Goal: Transaction & Acquisition: Purchase product/service

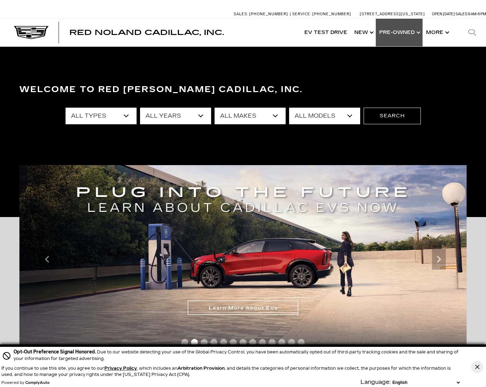
click at [396, 35] on link "Show Pre-Owned" at bounding box center [399, 33] width 47 height 28
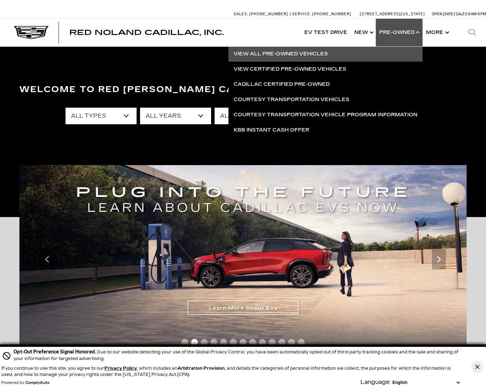
click at [283, 49] on link "View All Pre-Owned Vehicles" at bounding box center [325, 53] width 194 height 15
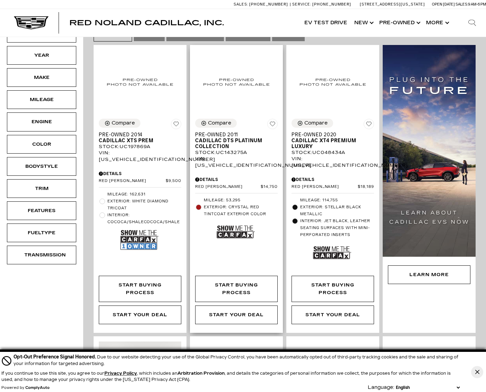
scroll to position [115, 0]
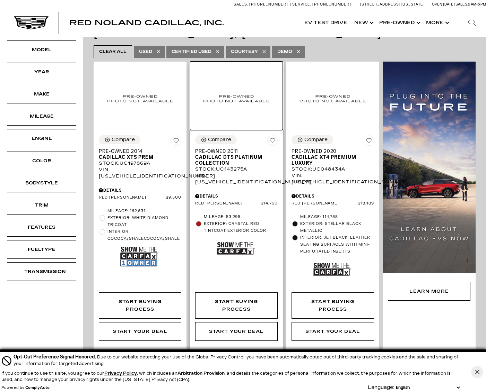
click at [222, 97] on img at bounding box center [236, 98] width 82 height 63
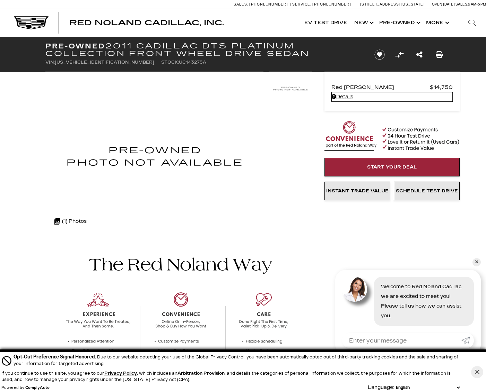
click at [376, 95] on link "Details - about pricing for: Pre-Owned 2011 Cadillac DTS Platinum Collection Fr…" at bounding box center [391, 97] width 121 height 10
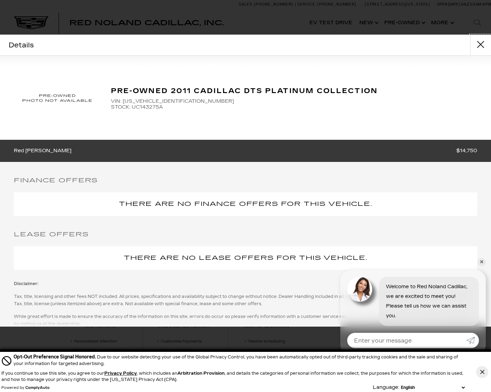
click at [477, 40] on button "close" at bounding box center [480, 45] width 21 height 21
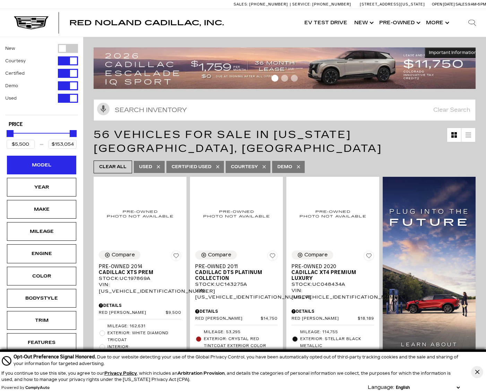
click at [38, 162] on div "Model" at bounding box center [41, 165] width 35 height 8
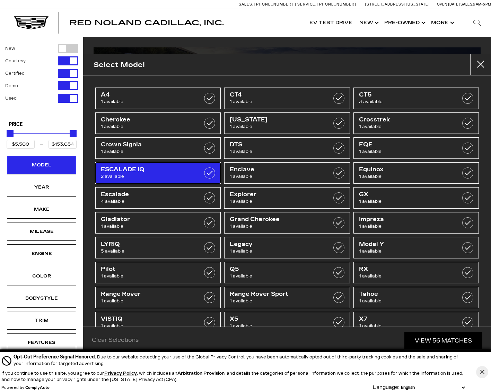
click at [153, 174] on span "2 available" at bounding box center [149, 176] width 97 height 7
type input "$134,955"
checkbox input "true"
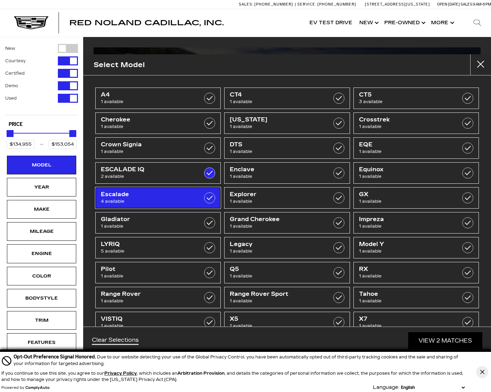
click at [168, 194] on span "Escalade" at bounding box center [149, 194] width 97 height 7
type input "$65,689"
checkbox input "true"
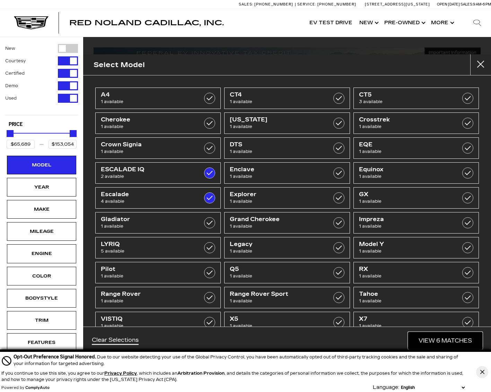
click at [435, 337] on link "View 6 Matches" at bounding box center [445, 341] width 74 height 17
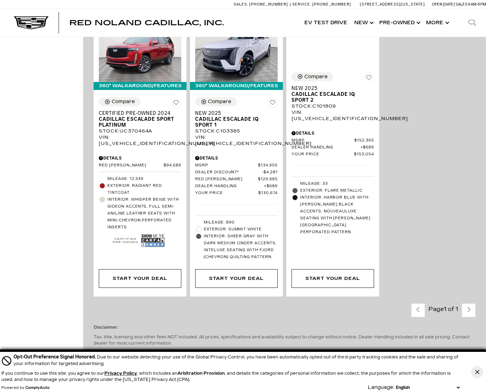
scroll to position [404, 0]
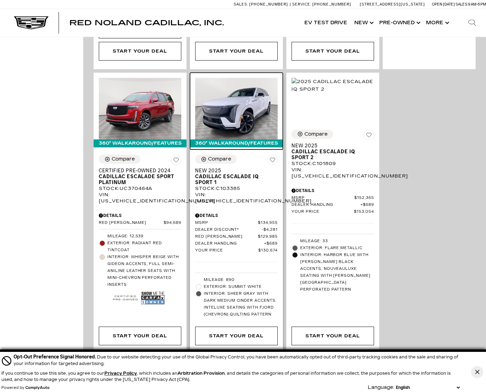
click at [232, 104] on img at bounding box center [236, 109] width 82 height 62
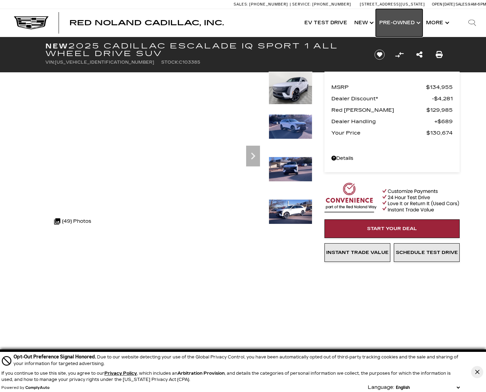
click at [395, 24] on link "Show Pre-Owned" at bounding box center [399, 23] width 47 height 28
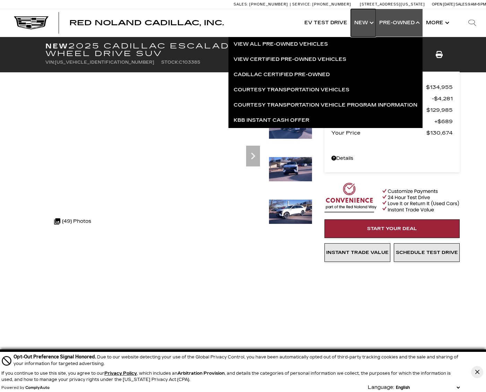
click at [364, 18] on link "Show New" at bounding box center [363, 23] width 25 height 28
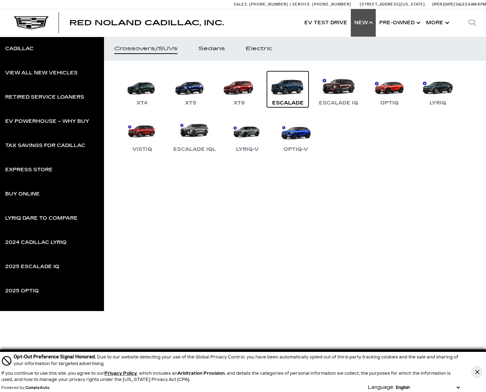
click at [305, 95] on link "Escalade" at bounding box center [288, 89] width 42 height 36
click at [299, 96] on link "Escalade" at bounding box center [288, 89] width 42 height 36
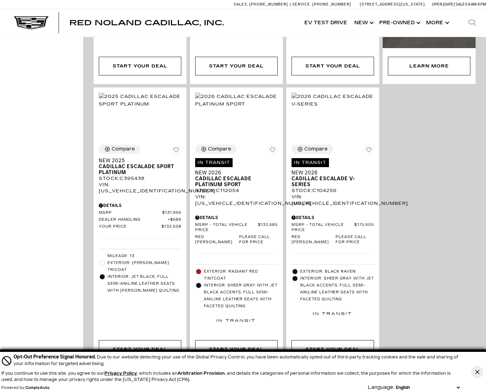
scroll to position [404, 0]
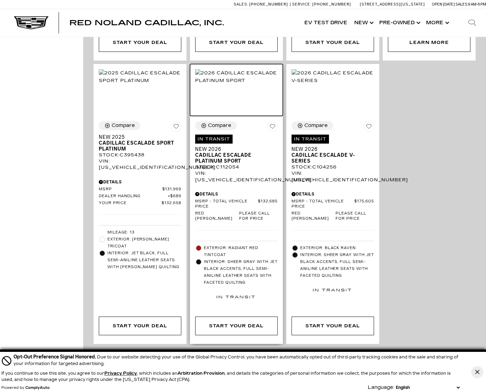
click at [230, 80] on img at bounding box center [236, 76] width 82 height 15
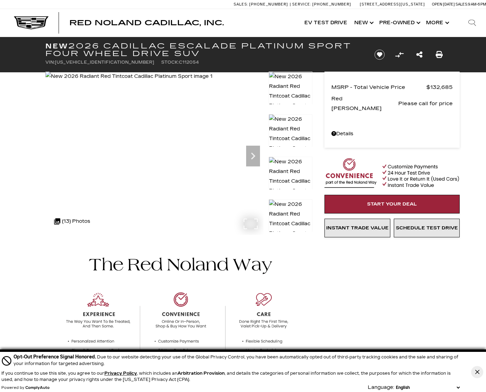
click at [166, 81] on img at bounding box center [128, 77] width 167 height 10
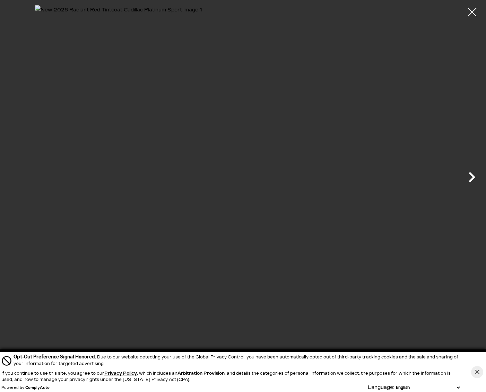
click at [471, 182] on icon "Next" at bounding box center [471, 177] width 21 height 21
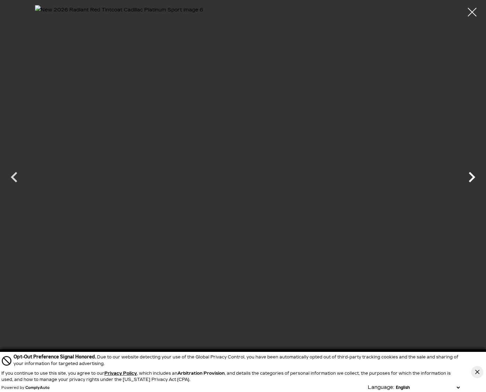
click at [471, 182] on icon "Next" at bounding box center [471, 177] width 21 height 21
click at [469, 11] on div at bounding box center [472, 12] width 18 height 18
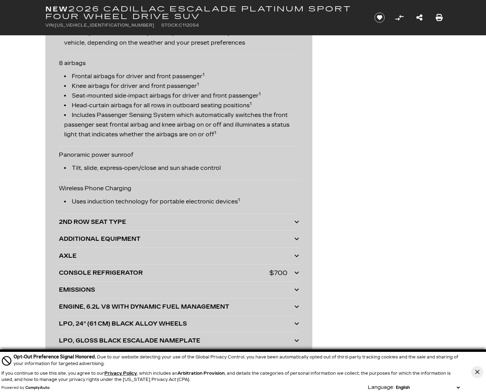
scroll to position [1559, 0]
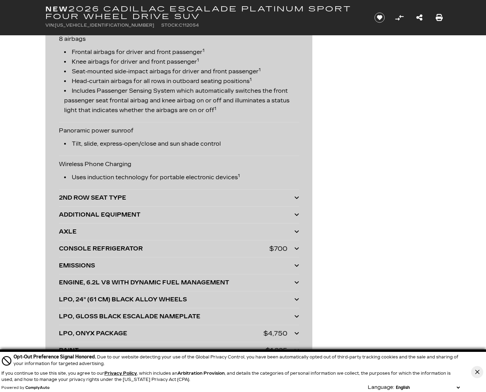
click at [295, 194] on div at bounding box center [296, 198] width 5 height 10
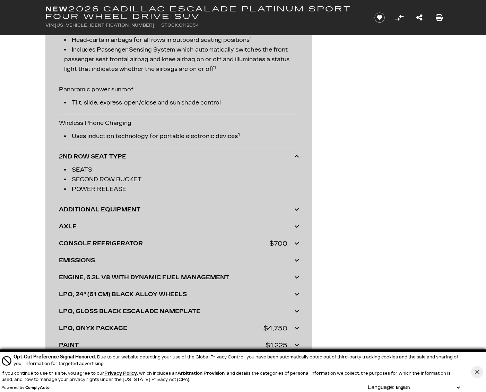
scroll to position [1617, 0]
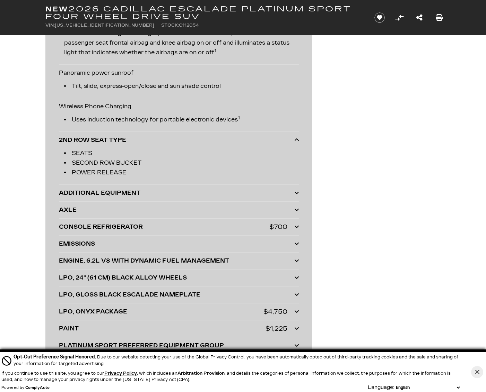
click at [298, 195] on icon at bounding box center [296, 193] width 5 height 6
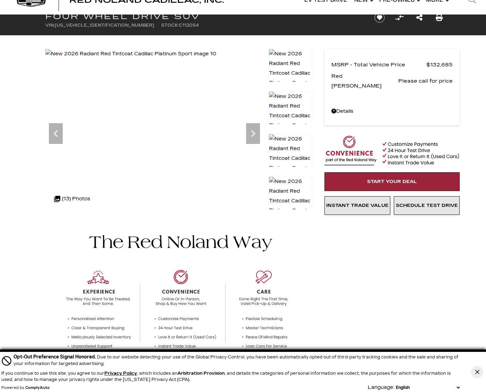
scroll to position [0, 0]
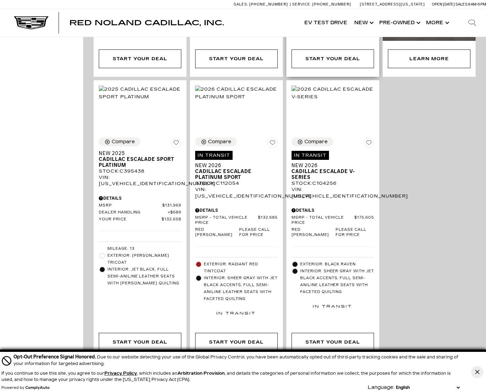
scroll to position [404, 0]
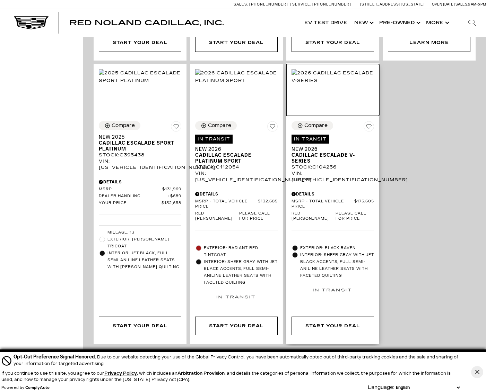
click at [330, 75] on img at bounding box center [332, 76] width 82 height 15
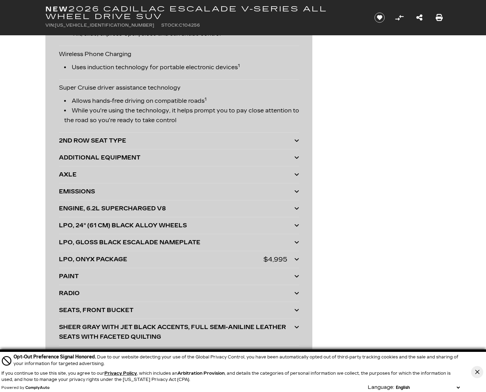
scroll to position [1674, 0]
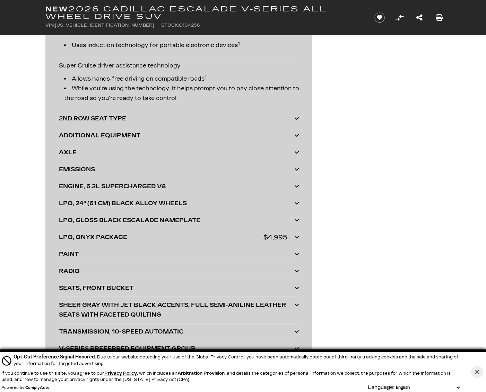
click at [97, 120] on div "2ND ROW SEAT TYPE" at bounding box center [176, 119] width 235 height 10
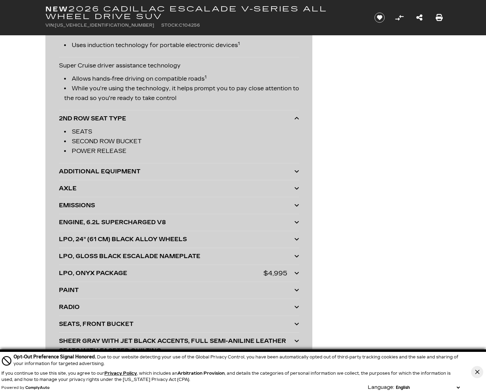
click at [173, 173] on div "ADDITIONAL EQUIPMENT" at bounding box center [176, 172] width 235 height 10
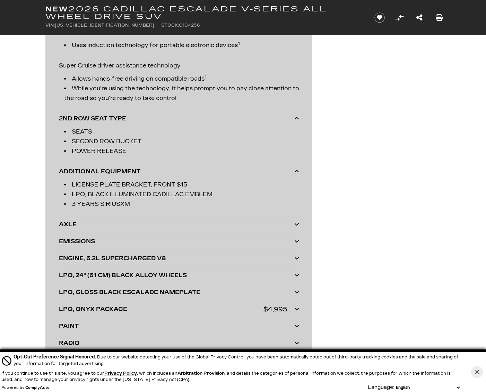
click at [144, 220] on div "AXLE" at bounding box center [176, 225] width 235 height 10
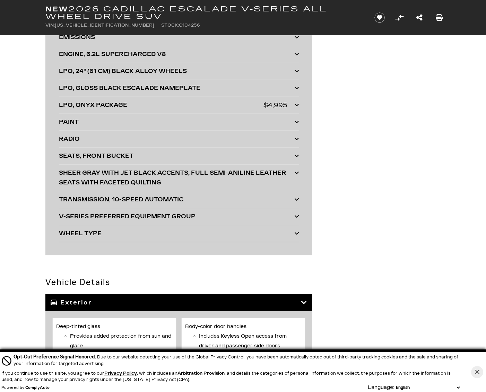
scroll to position [1905, 0]
click at [116, 169] on div "SHEER GRAY WITH JET BLACK ACCENTS, FULL SEMI-ANILINE LEATHER SEATS WITH FACETED…" at bounding box center [176, 177] width 235 height 19
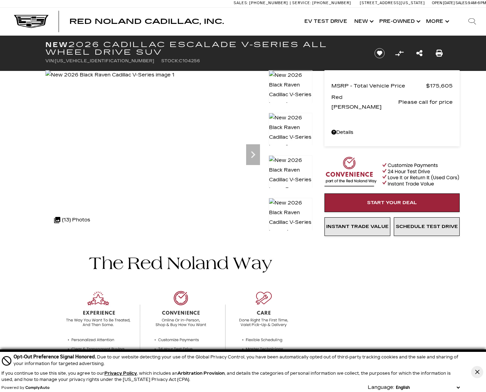
scroll to position [0, 0]
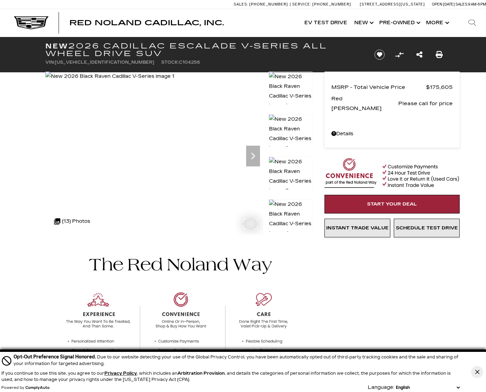
click at [167, 81] on img at bounding box center [109, 77] width 129 height 10
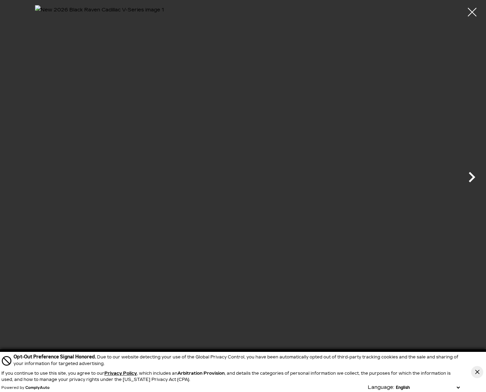
click at [474, 177] on icon "Next" at bounding box center [471, 177] width 7 height 10
click at [474, 178] on icon "Next" at bounding box center [471, 177] width 7 height 10
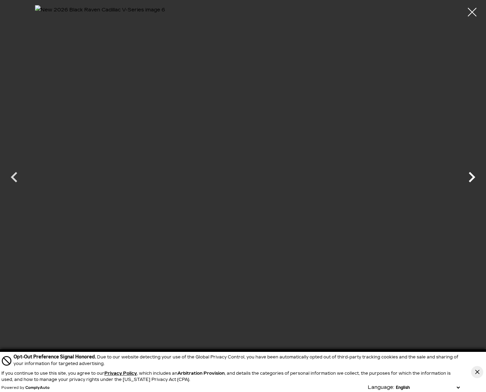
click at [474, 178] on icon "Next" at bounding box center [471, 177] width 7 height 10
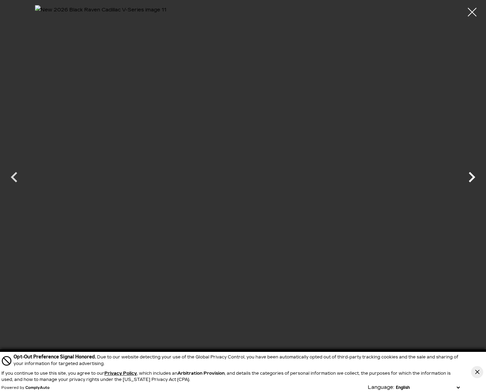
click at [474, 178] on icon "Next" at bounding box center [471, 177] width 7 height 10
click at [474, 178] on div at bounding box center [242, 171] width 485 height 332
click at [467, 14] on div at bounding box center [472, 12] width 18 height 18
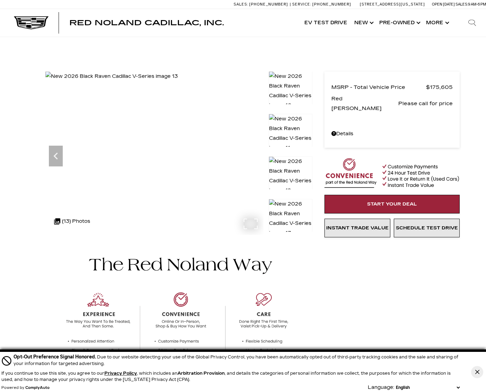
scroll to position [462, 0]
